Goal: Information Seeking & Learning: Compare options

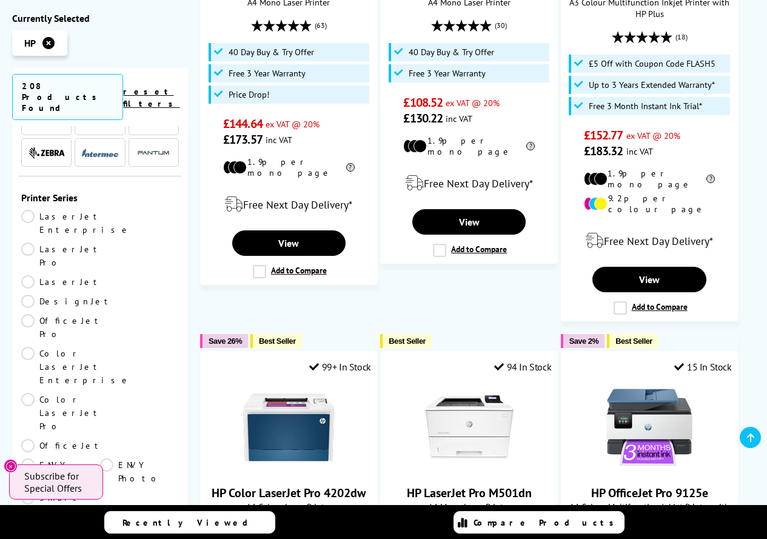
scroll to position [121, 0]
click at [102, 243] on link "LaserJet Pro" at bounding box center [61, 256] width 81 height 27
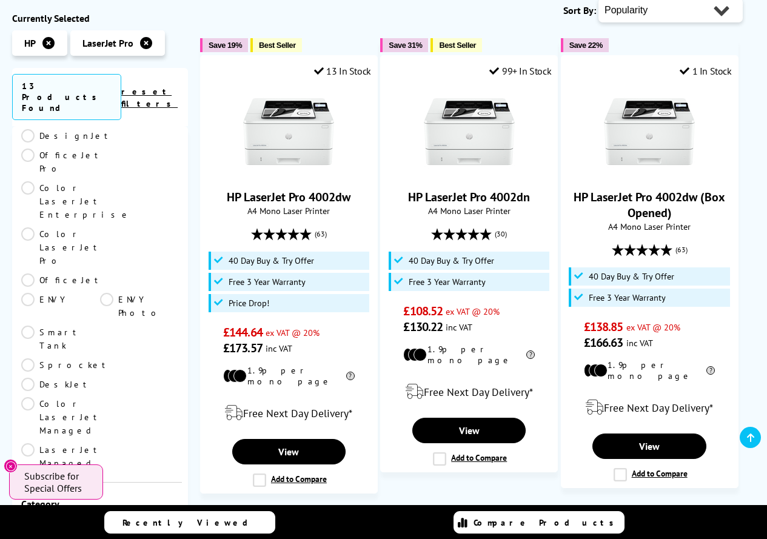
scroll to position [242, 0]
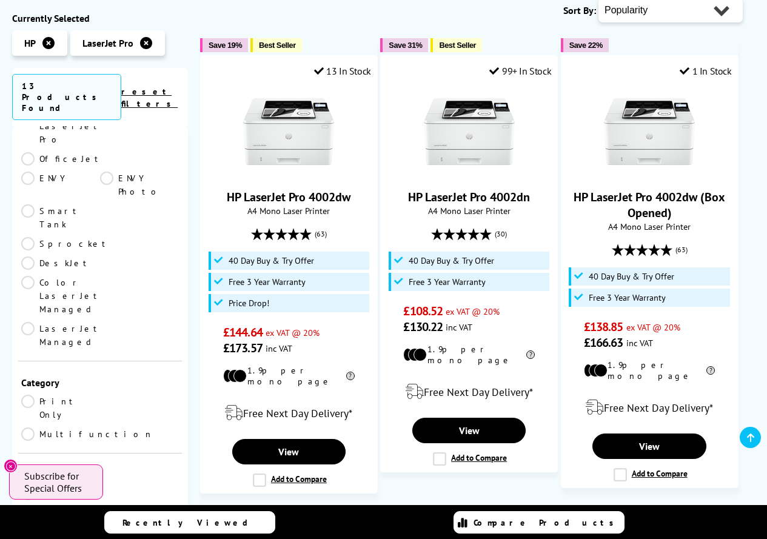
click at [102, 427] on link "Multifunction" at bounding box center [87, 433] width 132 height 13
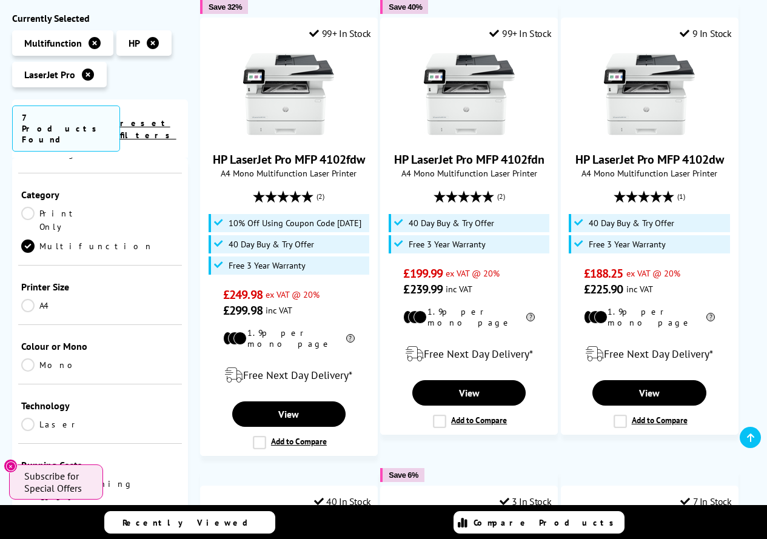
scroll to position [424, 0]
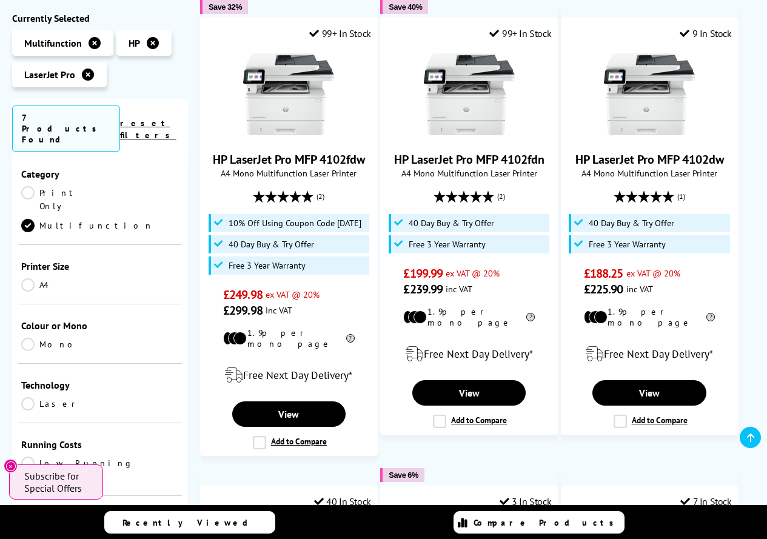
click at [108, 529] on link "Network" at bounding box center [139, 535] width 79 height 13
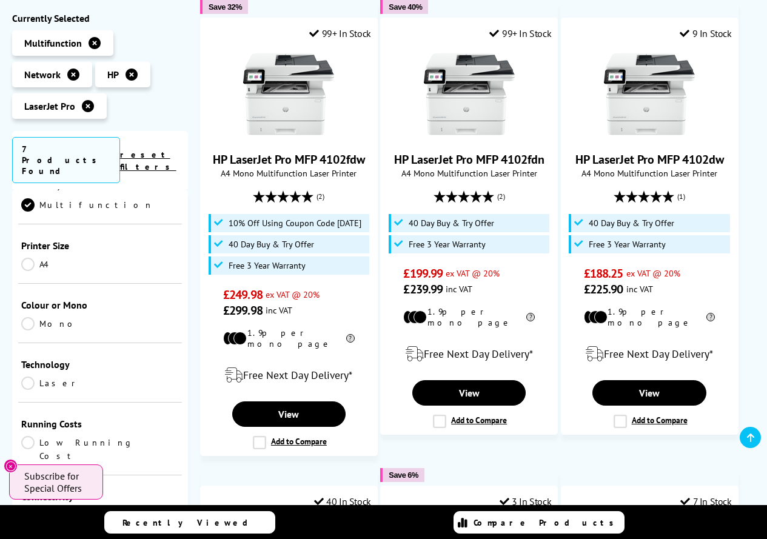
scroll to position [485, 0]
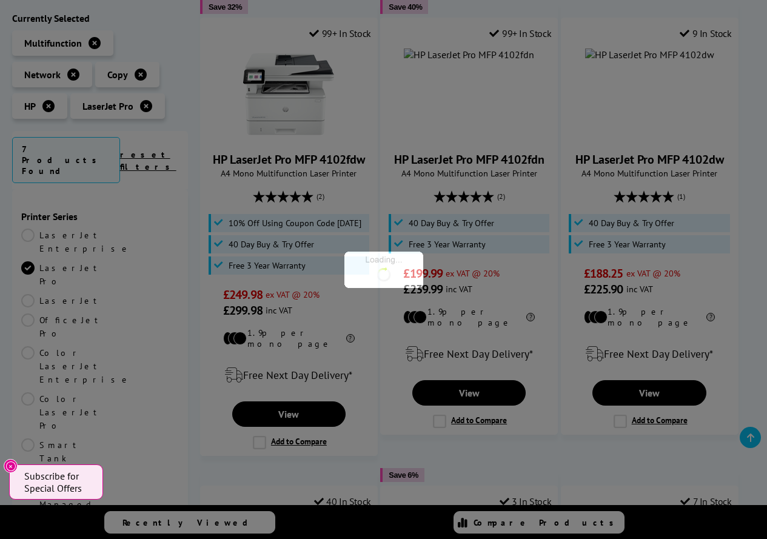
scroll to position [485, 0]
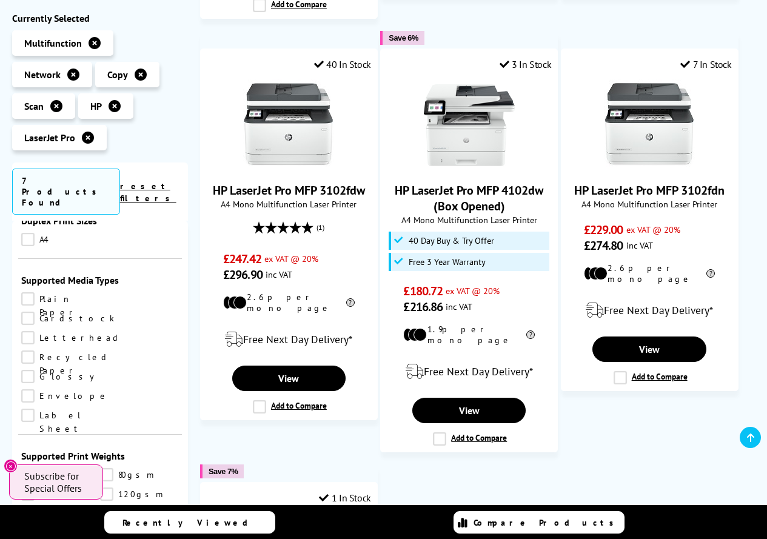
scroll to position [849, 0]
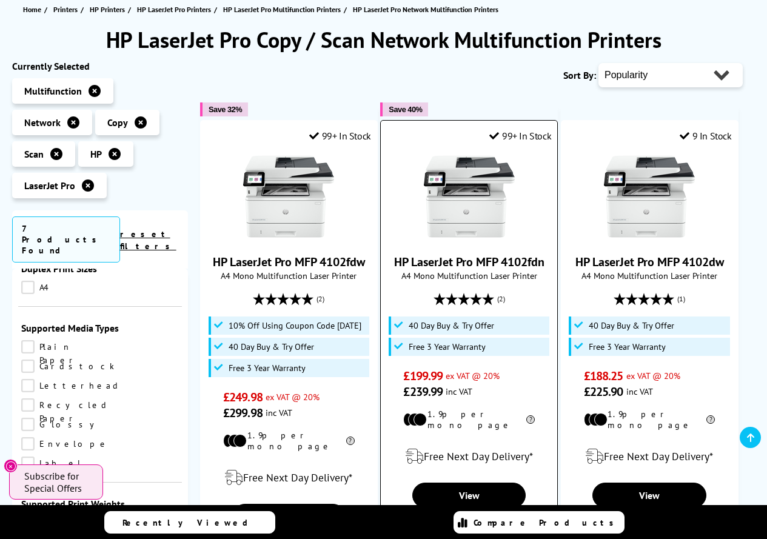
scroll to position [242, 0]
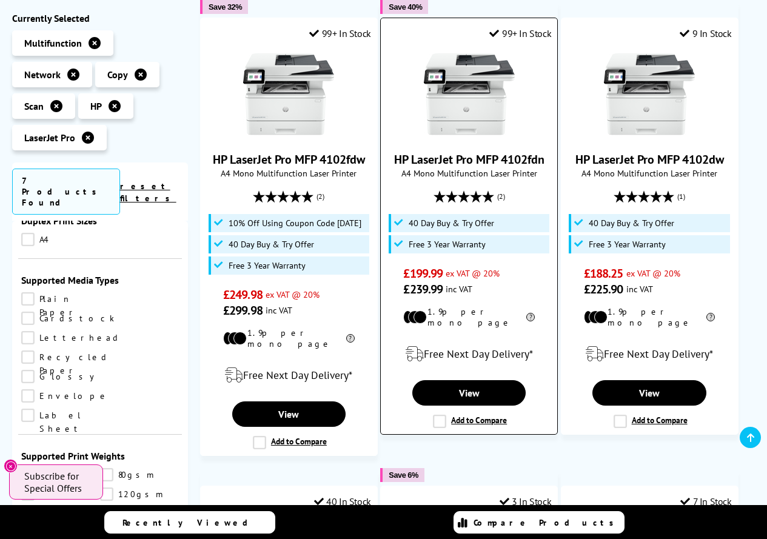
click at [436, 415] on label "Add to Compare" at bounding box center [470, 421] width 74 height 13
click at [0, 0] on input "Add to Compare" at bounding box center [0, 0] width 0 height 0
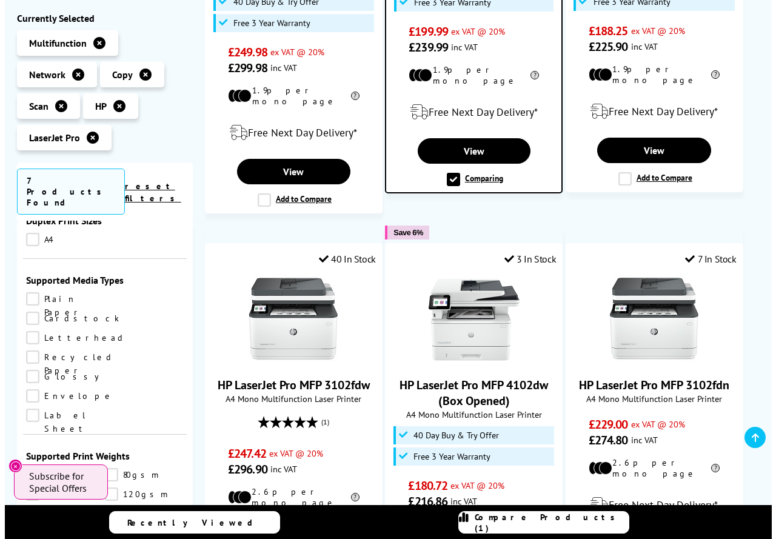
scroll to position [667, 0]
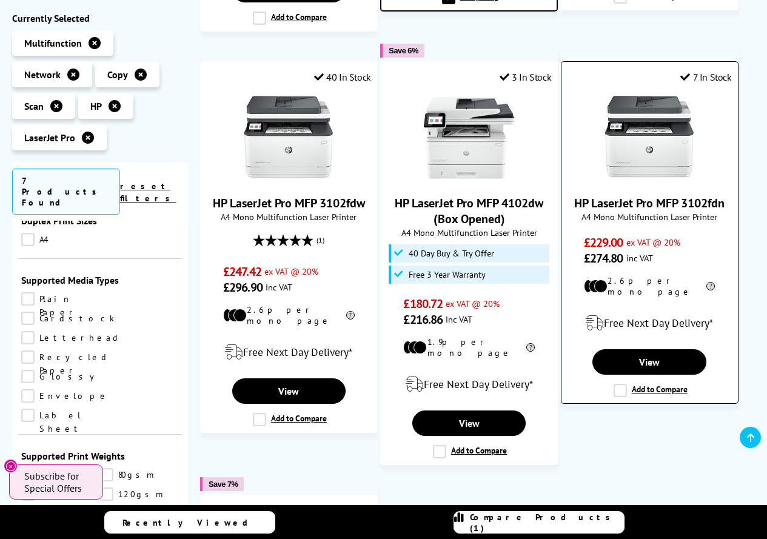
click at [624, 384] on label "Add to Compare" at bounding box center [650, 390] width 74 height 13
click at [0, 0] on input "Add to Compare" at bounding box center [0, 0] width 0 height 0
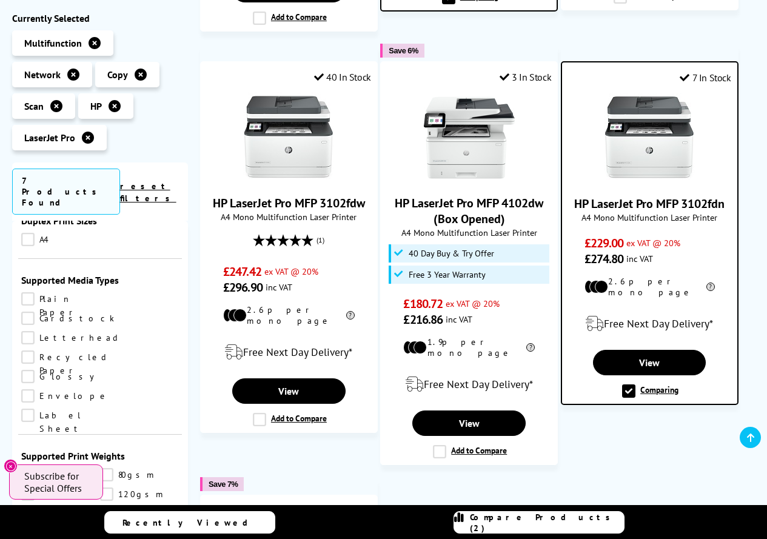
click at [556, 519] on span "Compare Products (2)" at bounding box center [547, 523] width 154 height 22
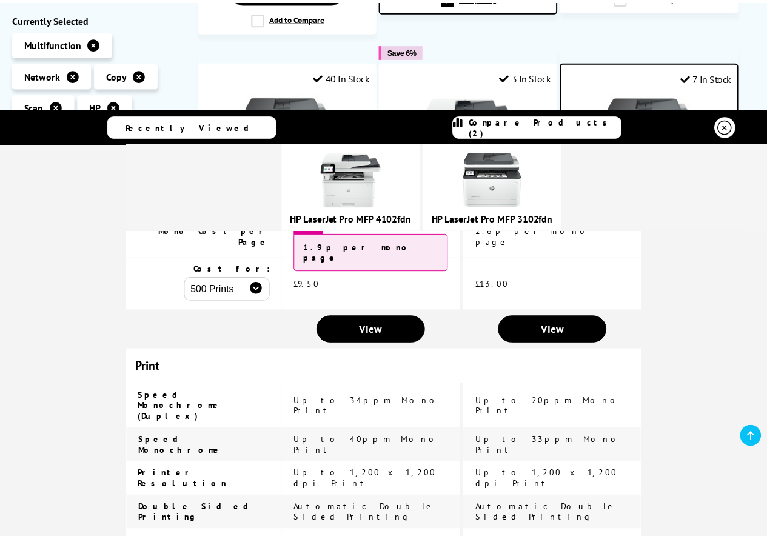
scroll to position [0, 0]
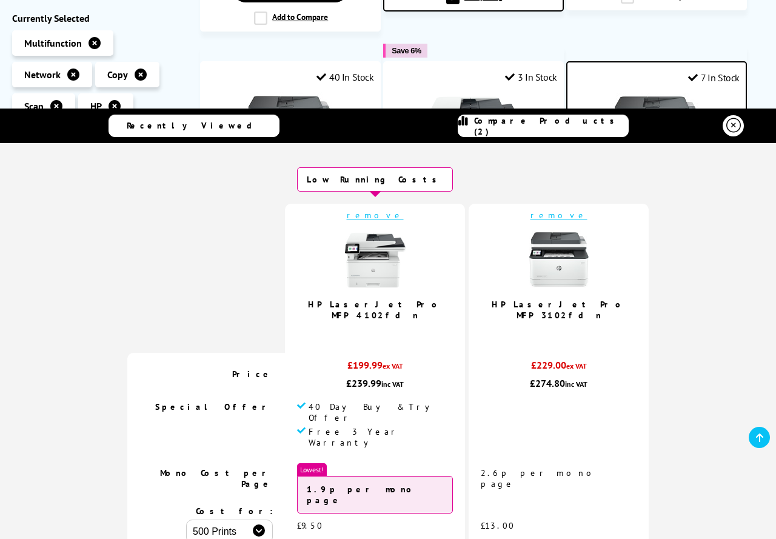
click at [733, 130] on icon at bounding box center [733, 125] width 15 height 15
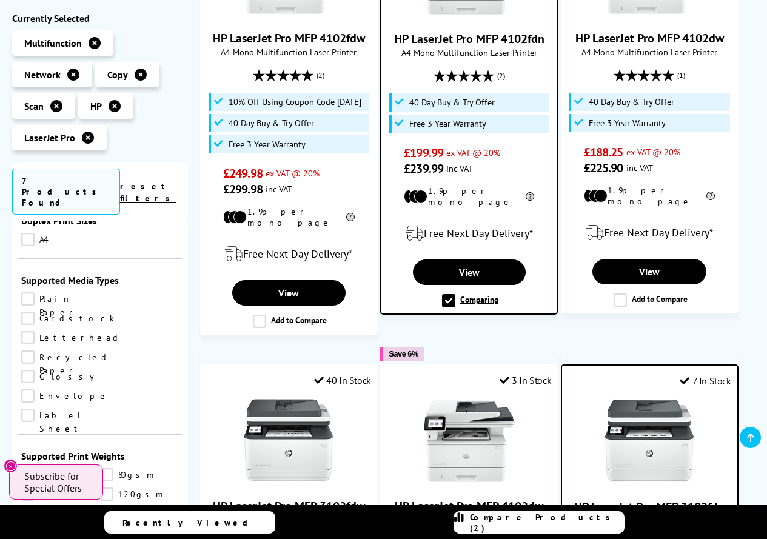
scroll to position [182, 0]
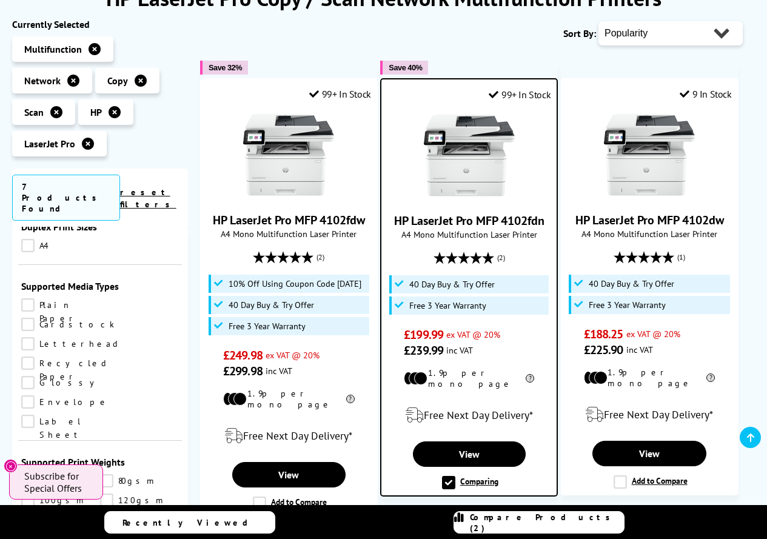
click at [491, 205] on div "HP LaserJet Pro MFP 4102fdn A4 Mono Multifunction Laser Printer (2) £199.99 £23…" at bounding box center [468, 234] width 163 height 249
click at [492, 225] on link "HP LaserJet Pro MFP 4102fdn" at bounding box center [469, 221] width 150 height 16
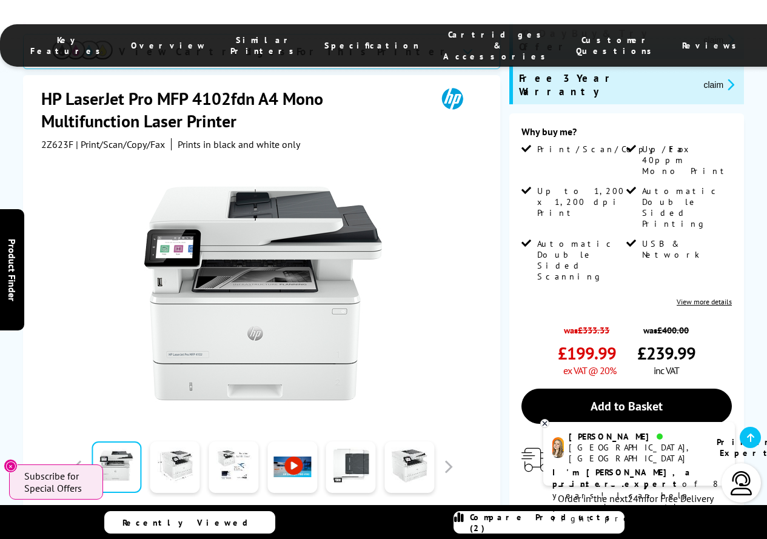
scroll to position [182, 0]
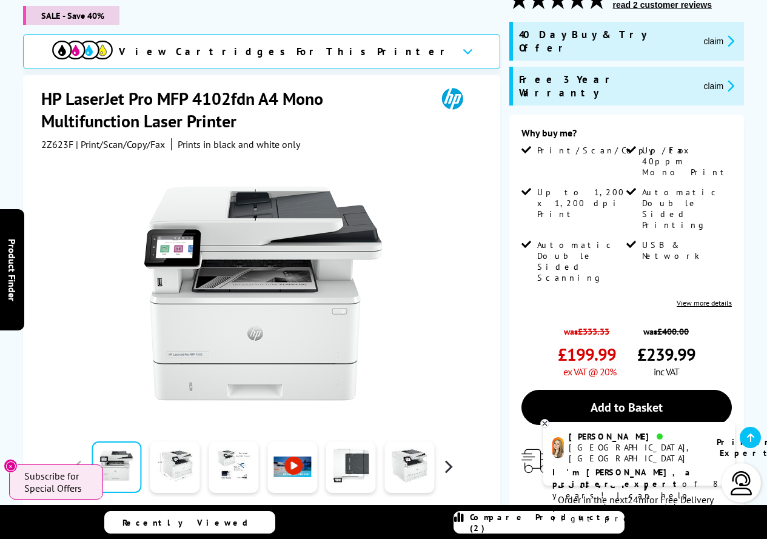
click at [450, 458] on button "button" at bounding box center [448, 467] width 18 height 18
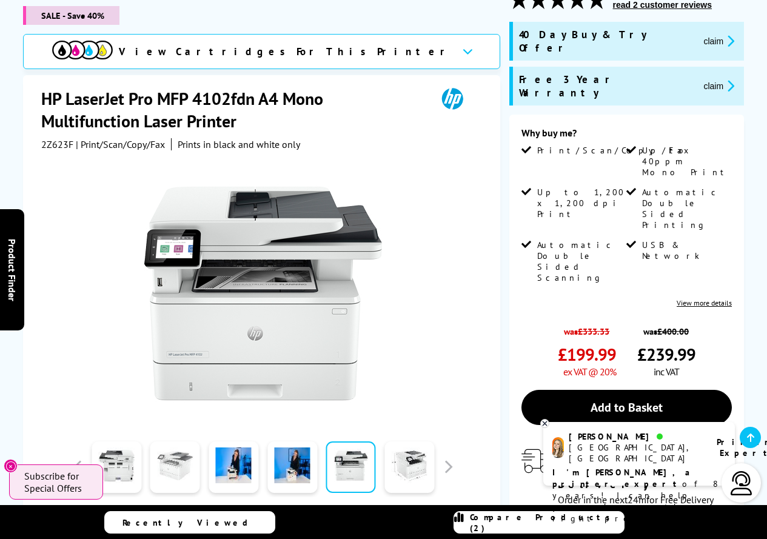
click at [174, 450] on link at bounding box center [175, 467] width 50 height 52
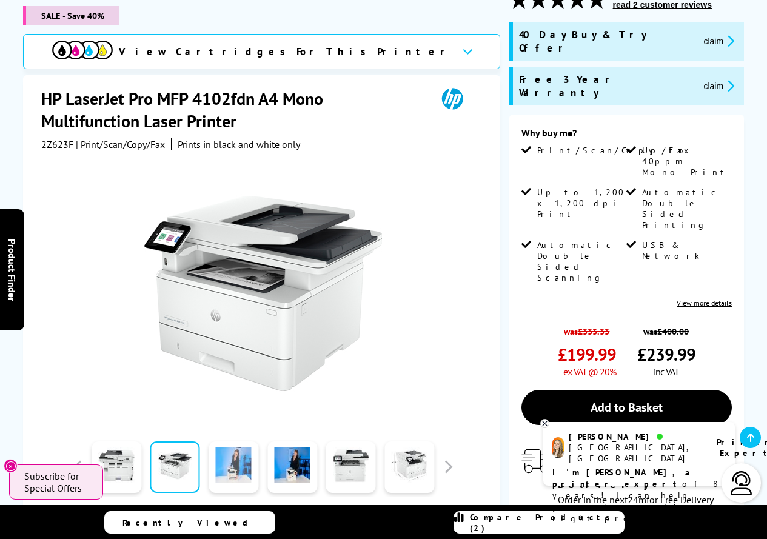
click at [232, 449] on link at bounding box center [233, 467] width 50 height 52
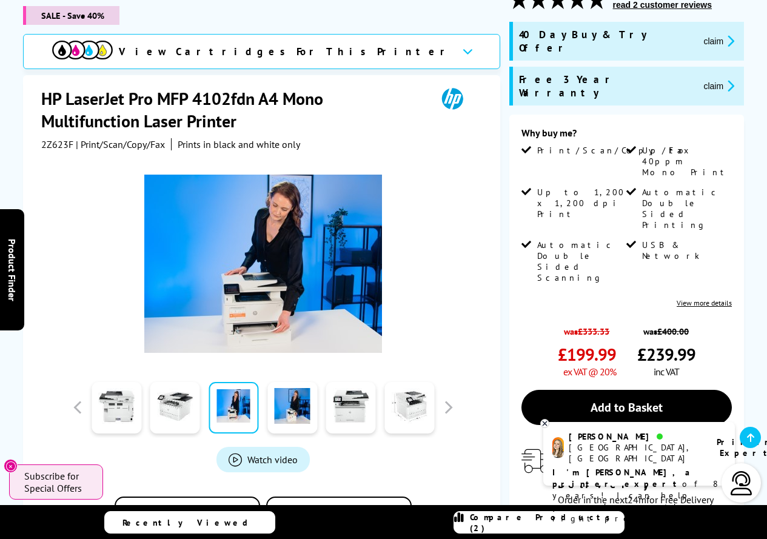
click at [299, 441] on div "Watch video" at bounding box center [262, 455] width 93 height 35
click at [293, 419] on link at bounding box center [292, 408] width 50 height 52
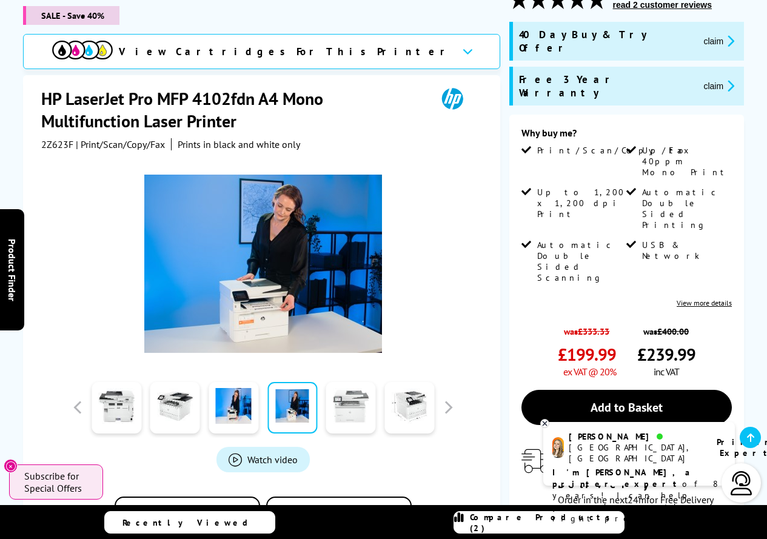
click at [337, 404] on link at bounding box center [351, 408] width 50 height 52
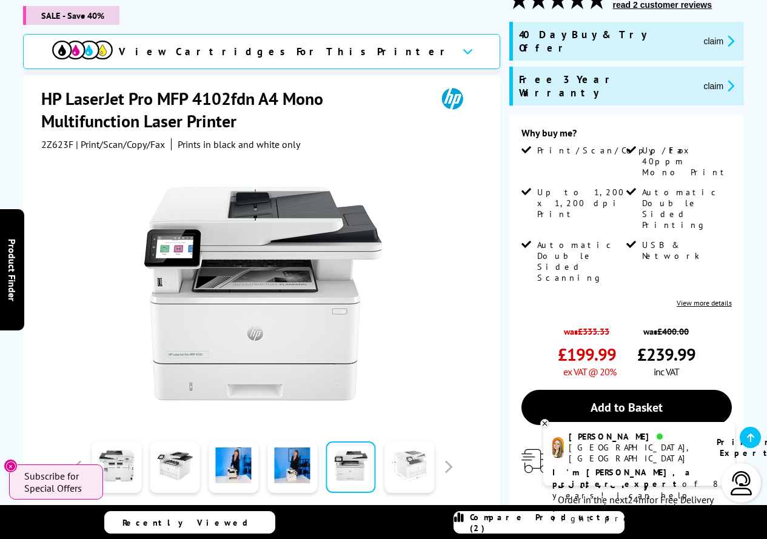
click at [414, 441] on link at bounding box center [409, 467] width 50 height 52
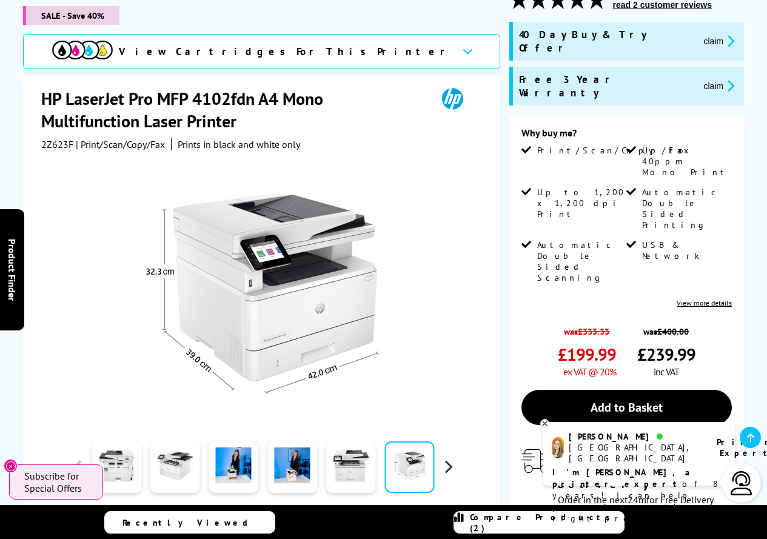
click at [453, 458] on button "button" at bounding box center [448, 467] width 18 height 18
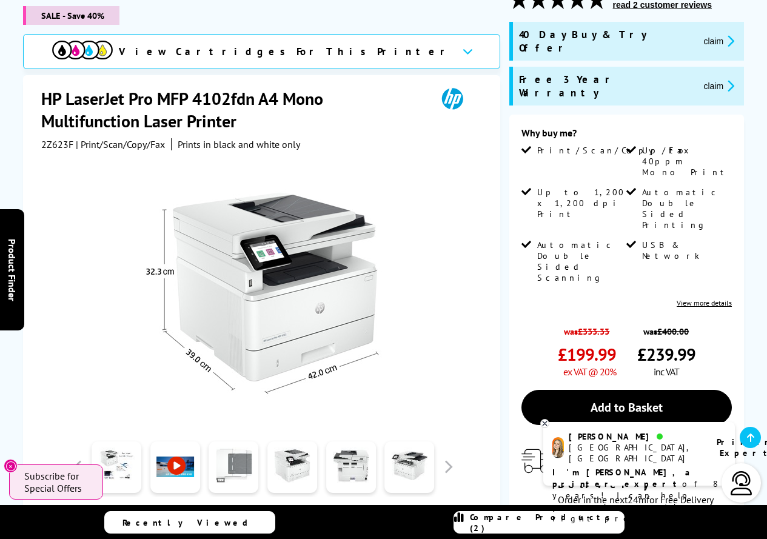
click at [241, 453] on link at bounding box center [233, 467] width 50 height 52
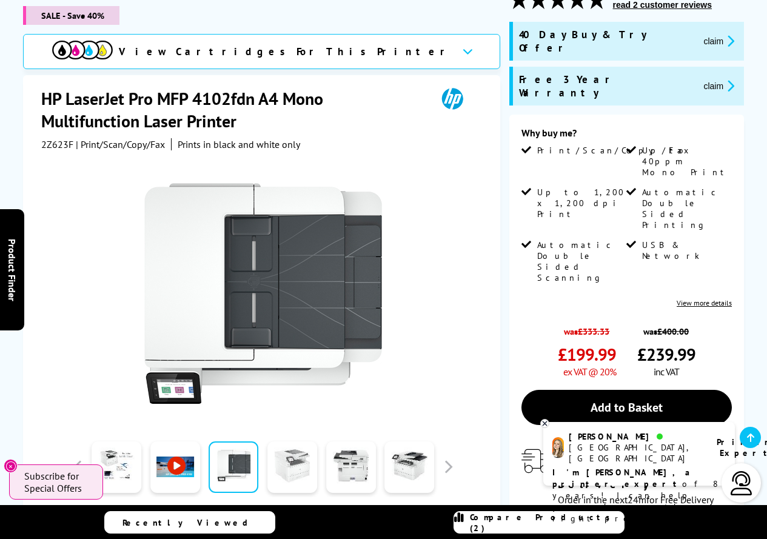
click at [295, 455] on link at bounding box center [292, 467] width 50 height 52
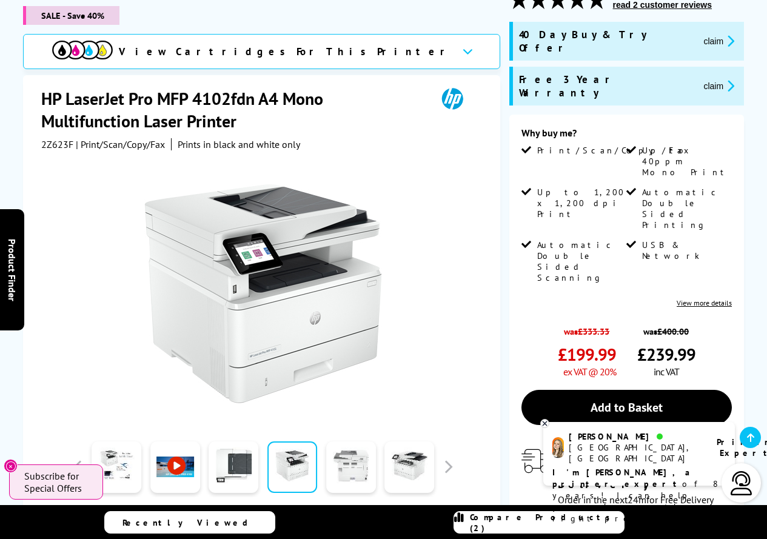
click at [335, 455] on link at bounding box center [351, 467] width 50 height 52
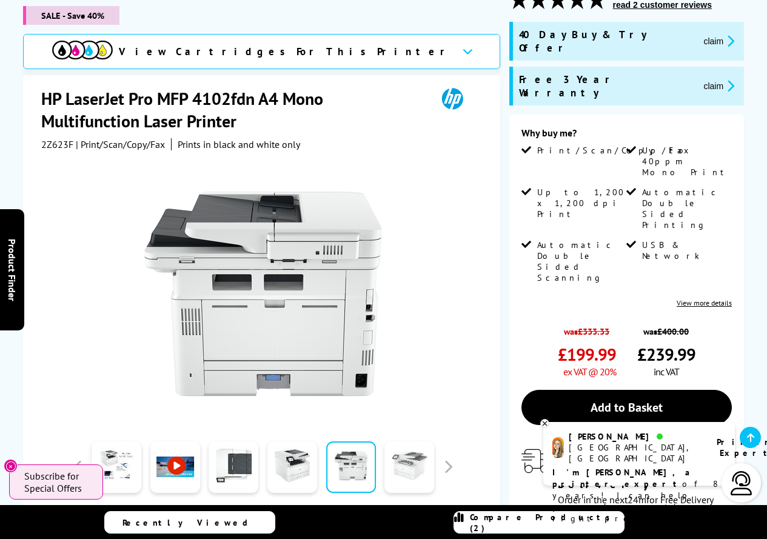
click at [409, 453] on link at bounding box center [409, 467] width 50 height 52
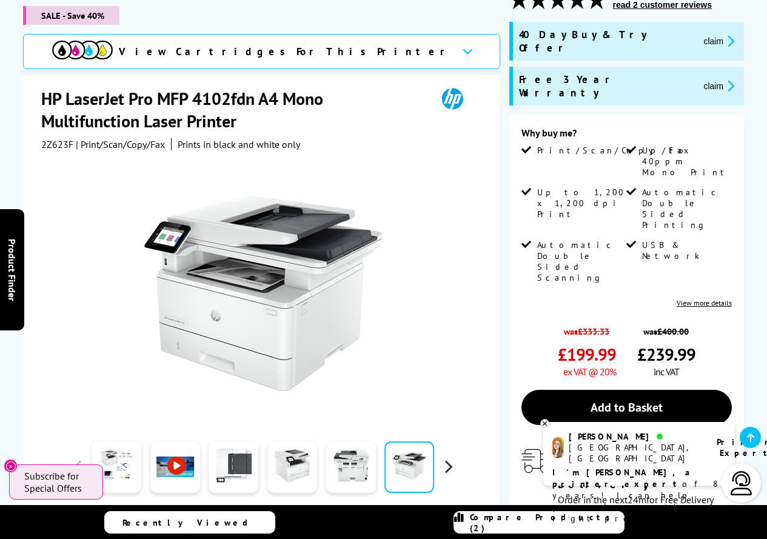
click at [454, 458] on button "button" at bounding box center [448, 467] width 18 height 18
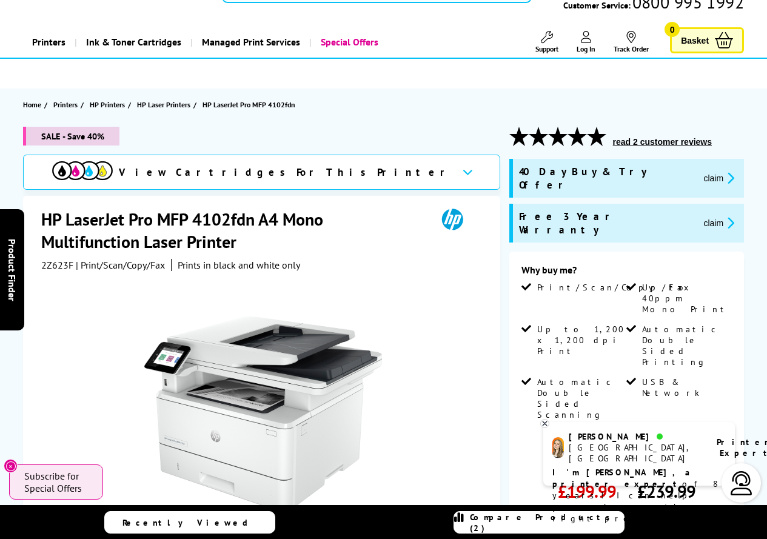
scroll to position [0, 0]
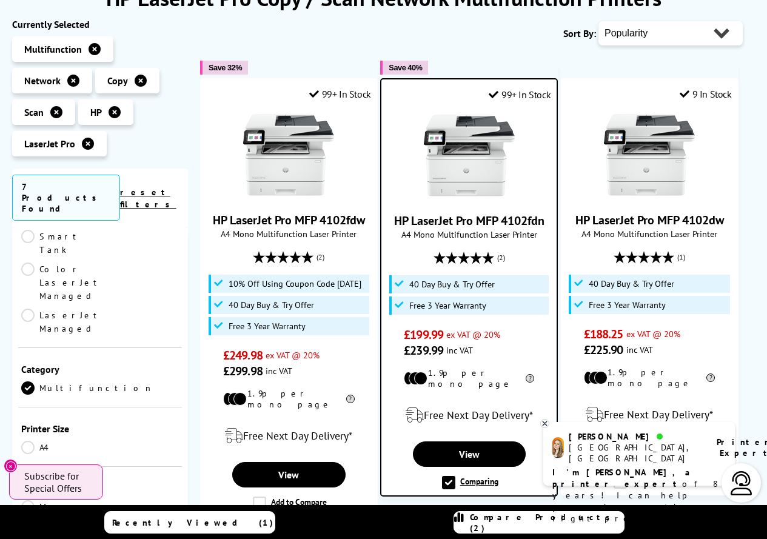
scroll to position [242, 0]
click at [30, 504] on link "Mono" at bounding box center [60, 510] width 79 height 13
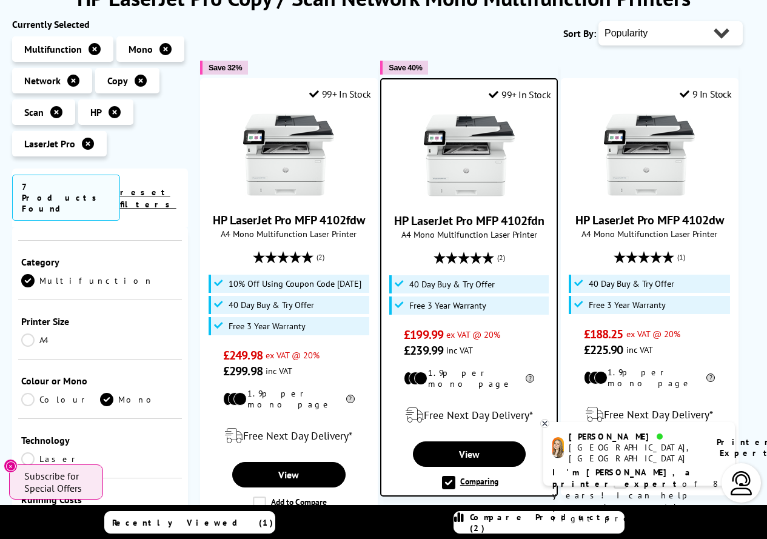
scroll to position [121, 0]
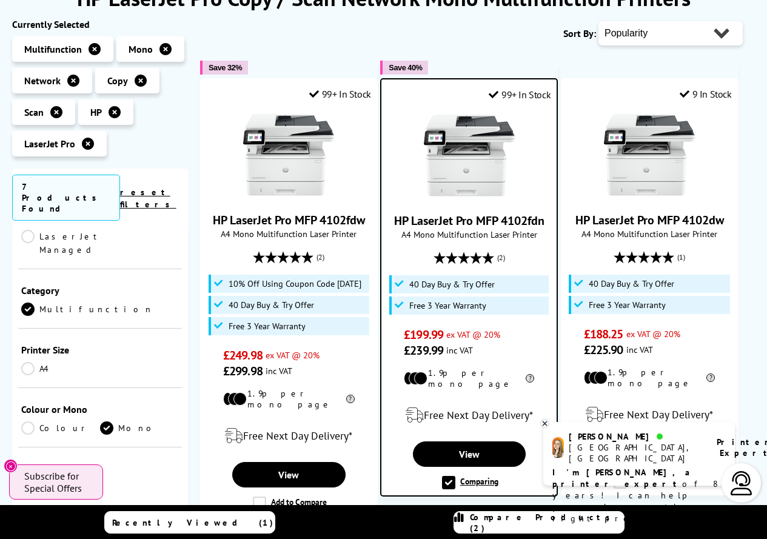
click at [29, 421] on link "Colour" at bounding box center [60, 427] width 79 height 13
